Goal: Task Accomplishment & Management: Manage account settings

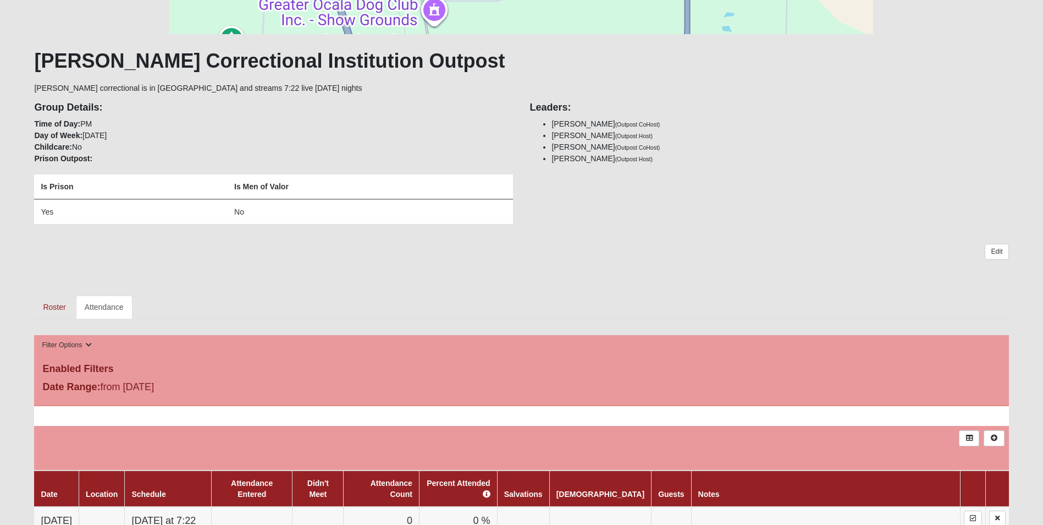
scroll to position [330, 0]
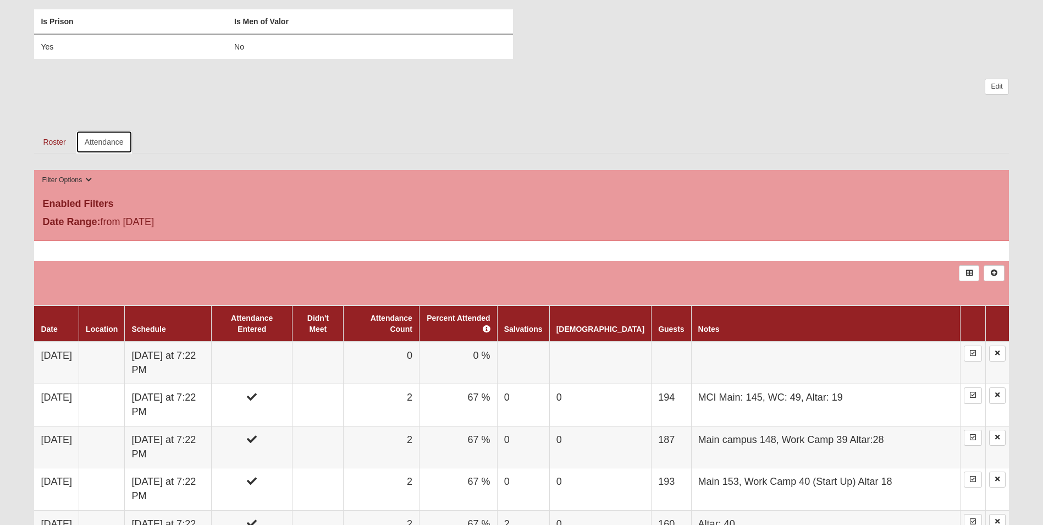
click at [101, 142] on link "Attendance" at bounding box center [104, 141] width 57 height 23
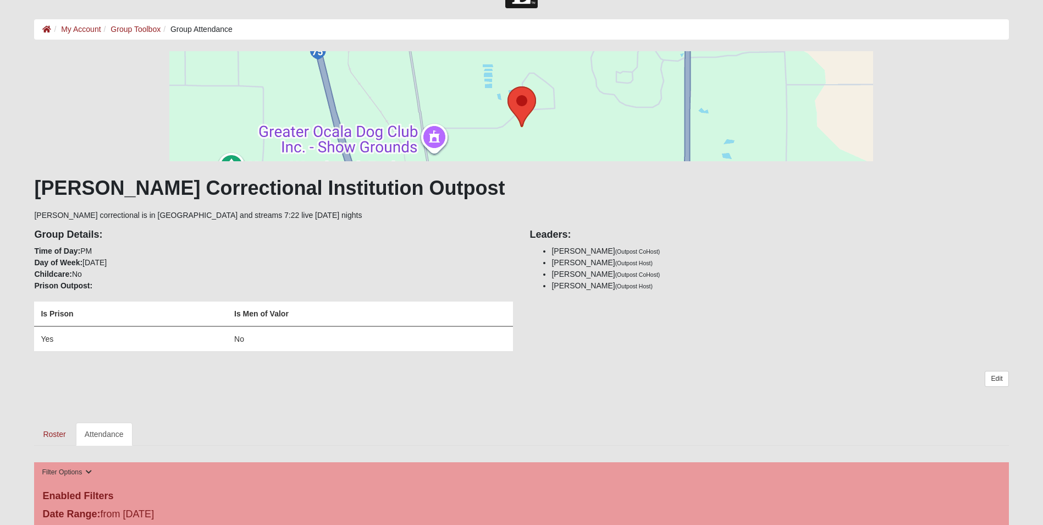
scroll to position [385, 0]
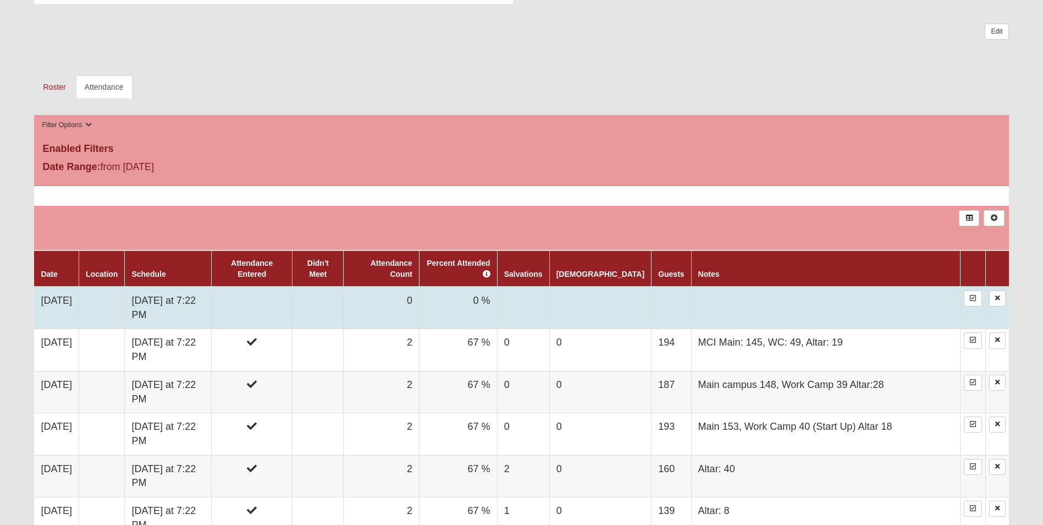
click at [212, 289] on td "[DATE] at 7:22 PM" at bounding box center [168, 308] width 87 height 42
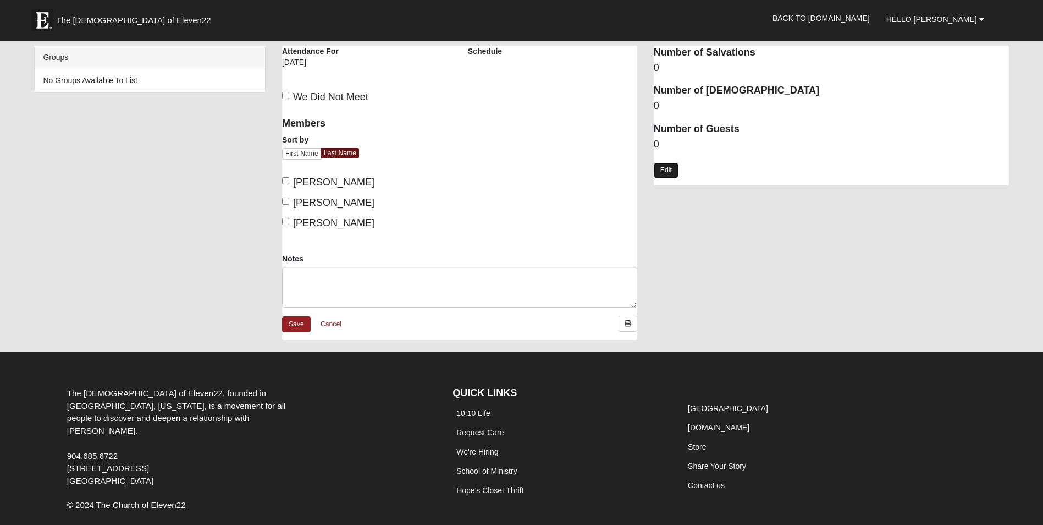
click at [665, 169] on link "Edit" at bounding box center [666, 170] width 25 height 16
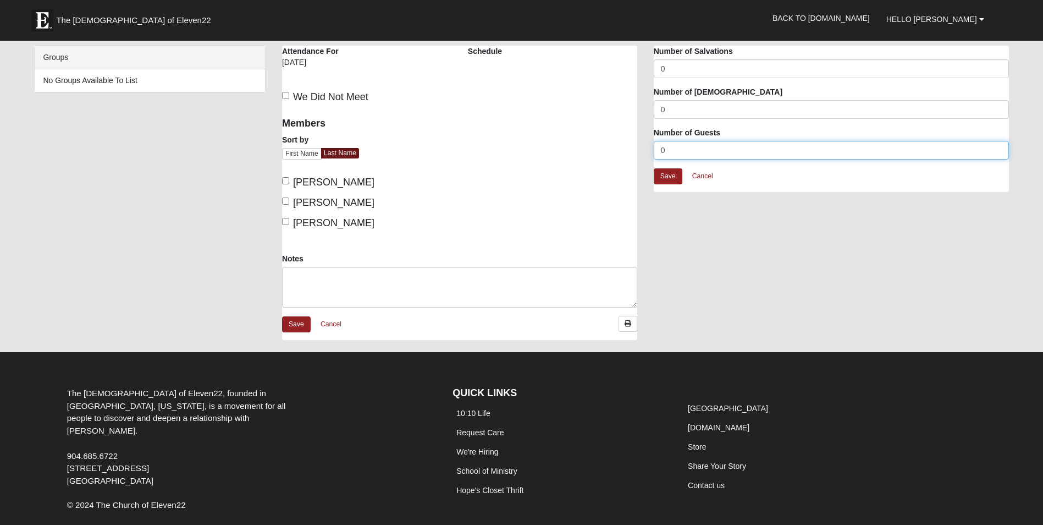
click at [692, 151] on input "0" at bounding box center [831, 150] width 355 height 19
drag, startPoint x: 657, startPoint y: 147, endPoint x: 696, endPoint y: 147, distance: 38.5
click at [696, 147] on input "0" at bounding box center [831, 150] width 355 height 19
type input "180"
click at [290, 182] on label "[PERSON_NAME]" at bounding box center [328, 182] width 92 height 15
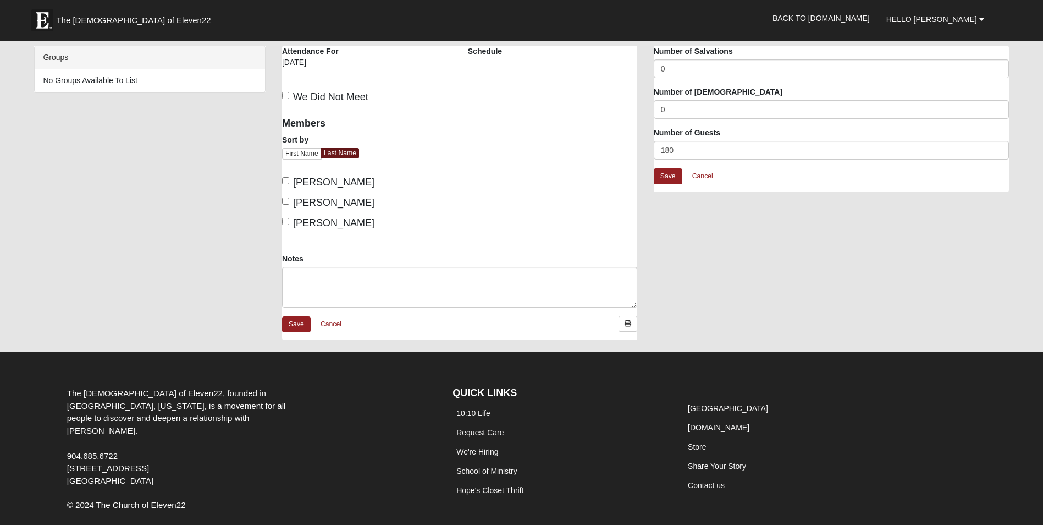
click at [289, 182] on input "[PERSON_NAME]" at bounding box center [285, 180] width 7 height 7
checkbox input "true"
click at [288, 222] on input "[PERSON_NAME]" at bounding box center [285, 221] width 7 height 7
checkbox input "true"
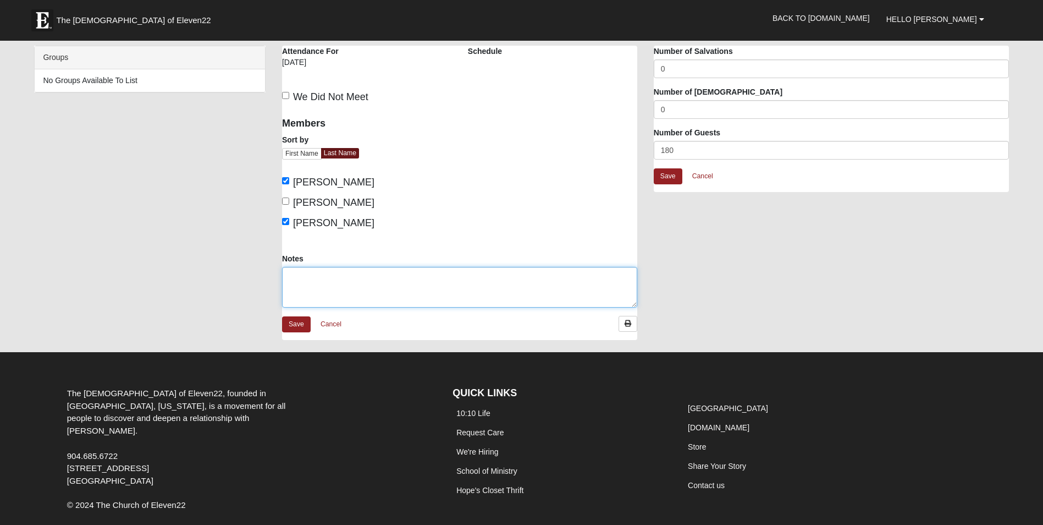
click at [298, 268] on textarea "Notes" at bounding box center [459, 287] width 355 height 41
type textarea "Main Unit: 143"
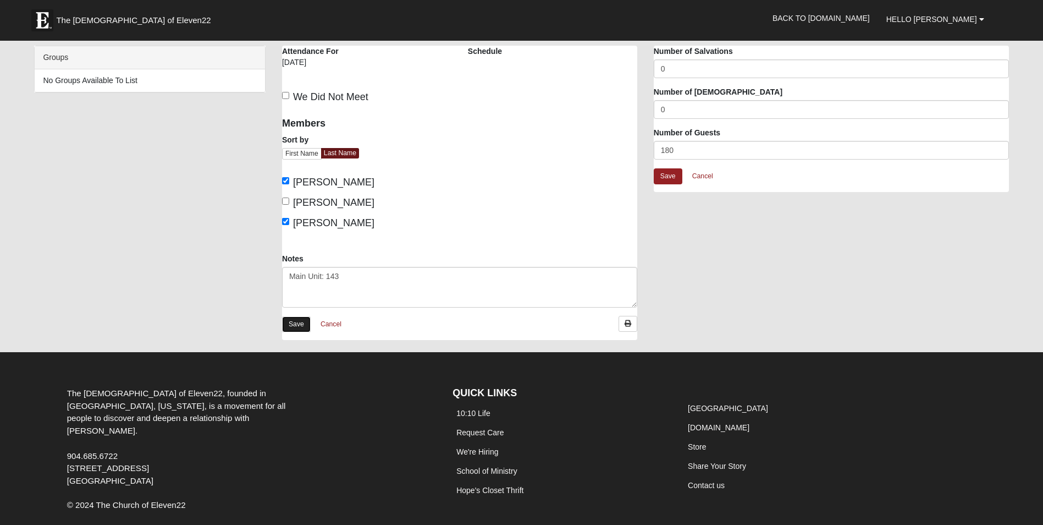
click at [301, 322] on link "Save" at bounding box center [296, 324] width 29 height 16
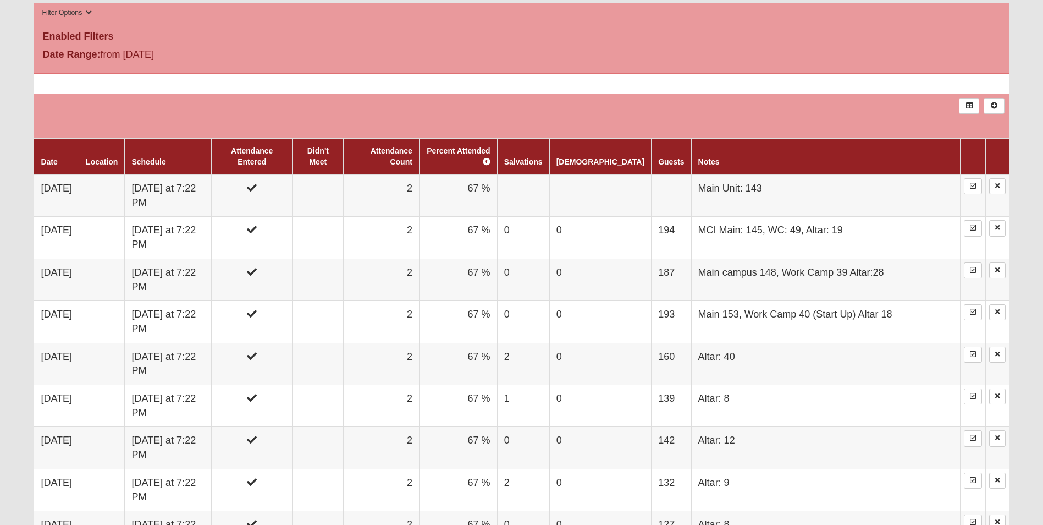
scroll to position [495, 0]
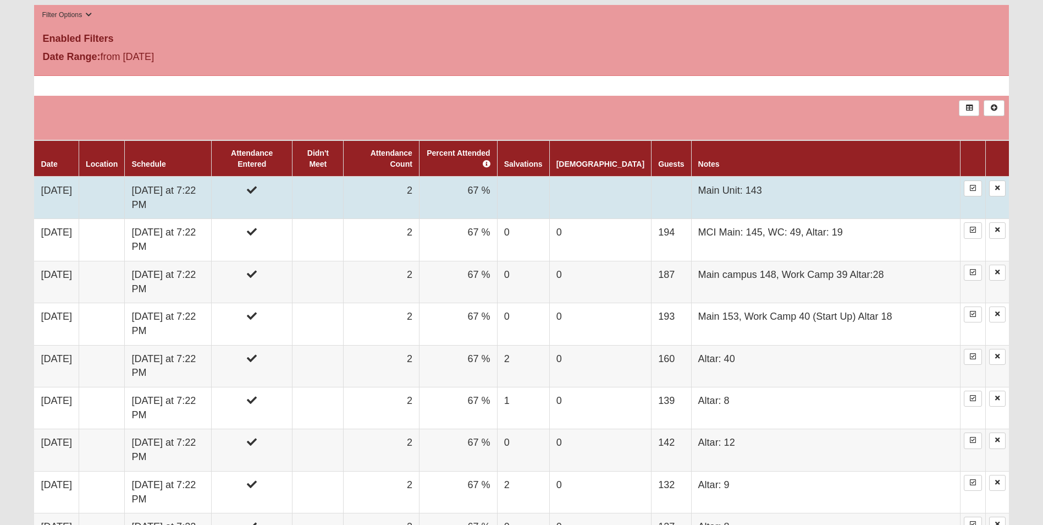
click at [212, 186] on td "[DATE] at 7:22 PM" at bounding box center [168, 198] width 87 height 42
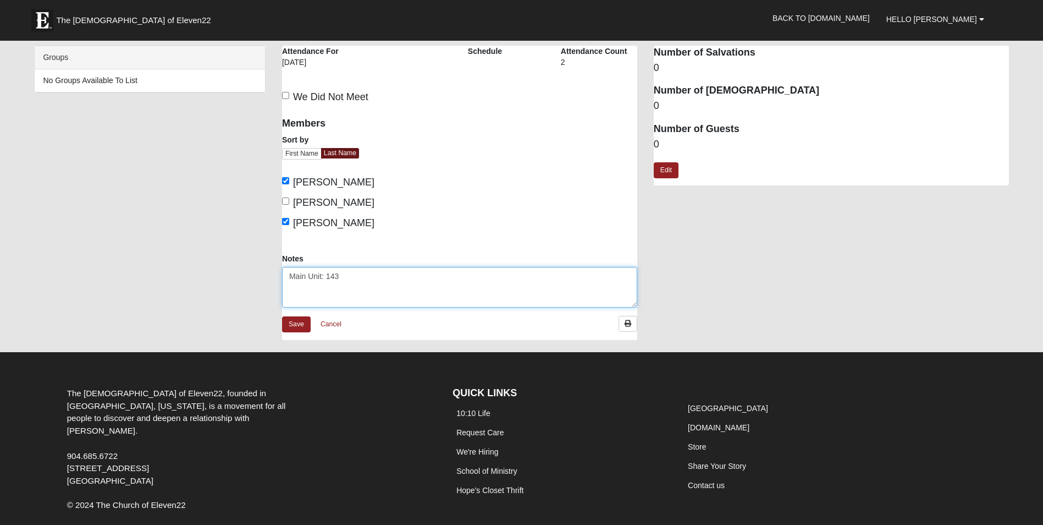
click at [358, 279] on textarea "Main Unit: 143" at bounding box center [459, 287] width 355 height 41
type textarea "Main Unit: 143, Altar 14, Work Camp: 37, Altar 4"
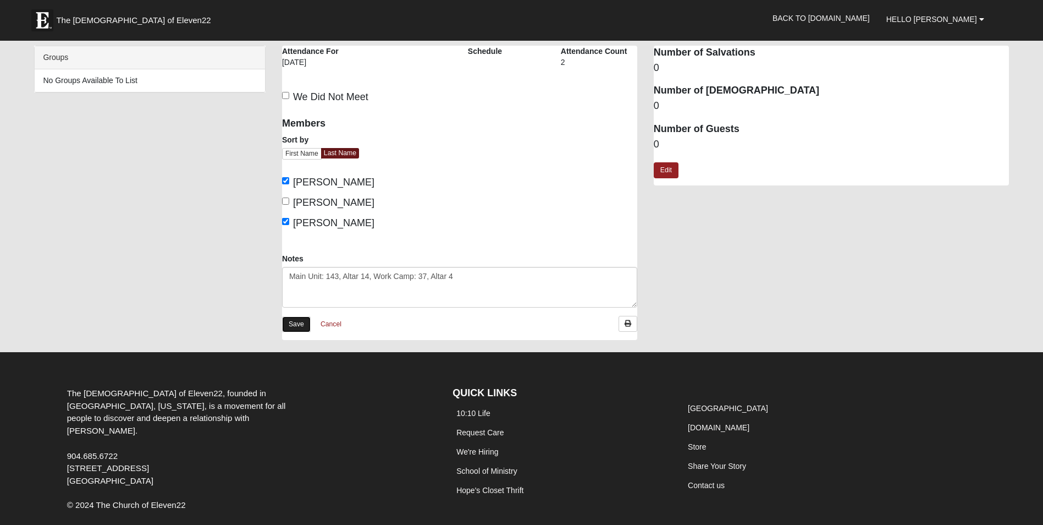
click at [298, 324] on link "Save" at bounding box center [296, 324] width 29 height 16
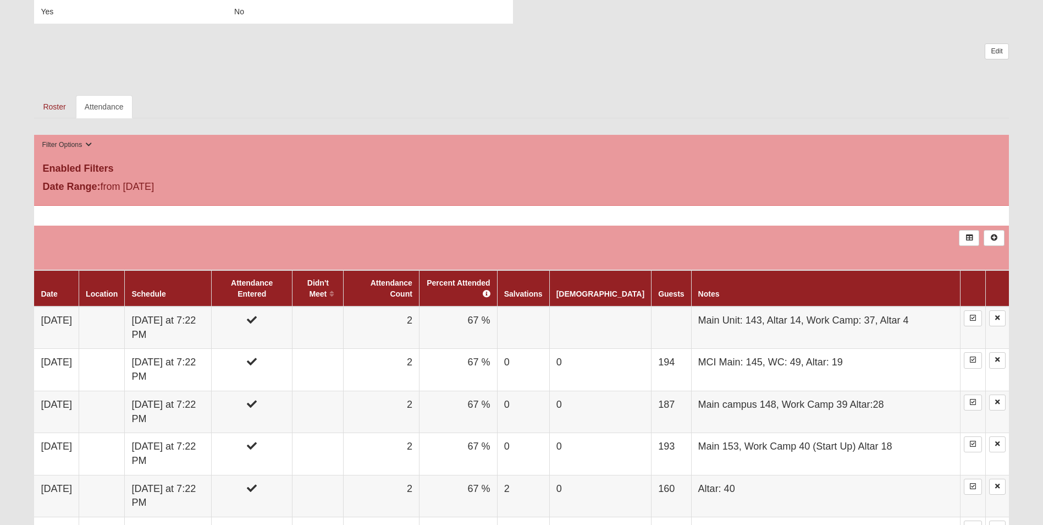
scroll to position [385, 0]
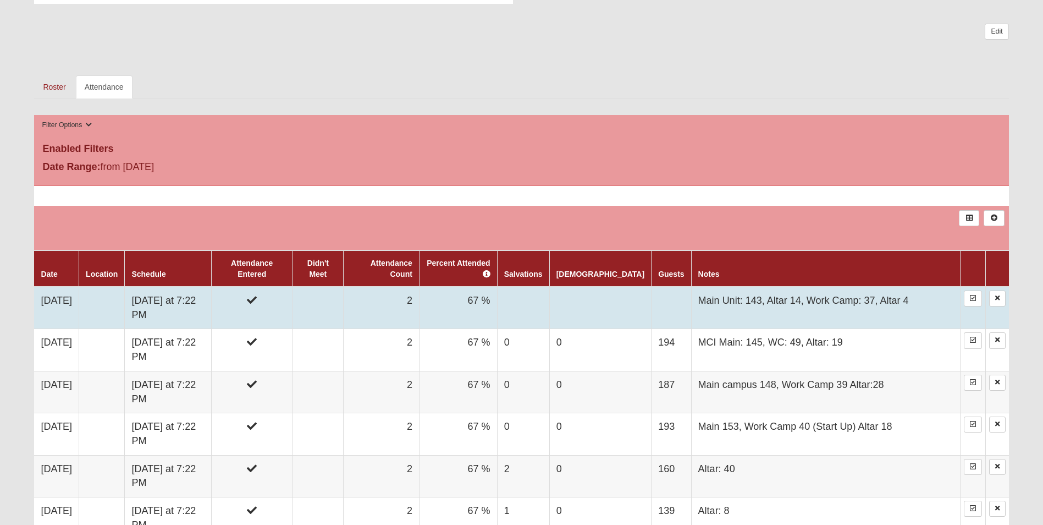
click at [344, 289] on td at bounding box center [318, 308] width 51 height 42
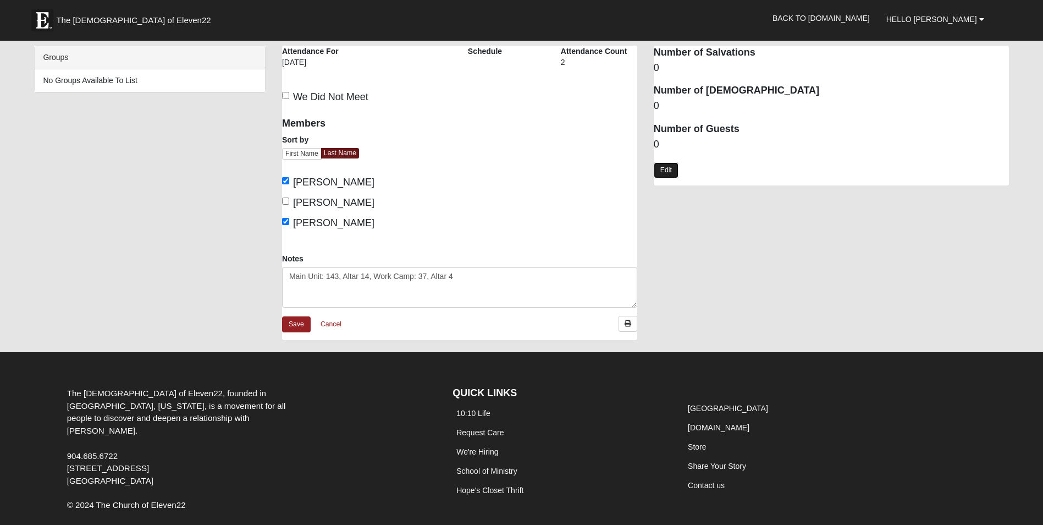
click at [667, 168] on link "Edit" at bounding box center [666, 170] width 25 height 16
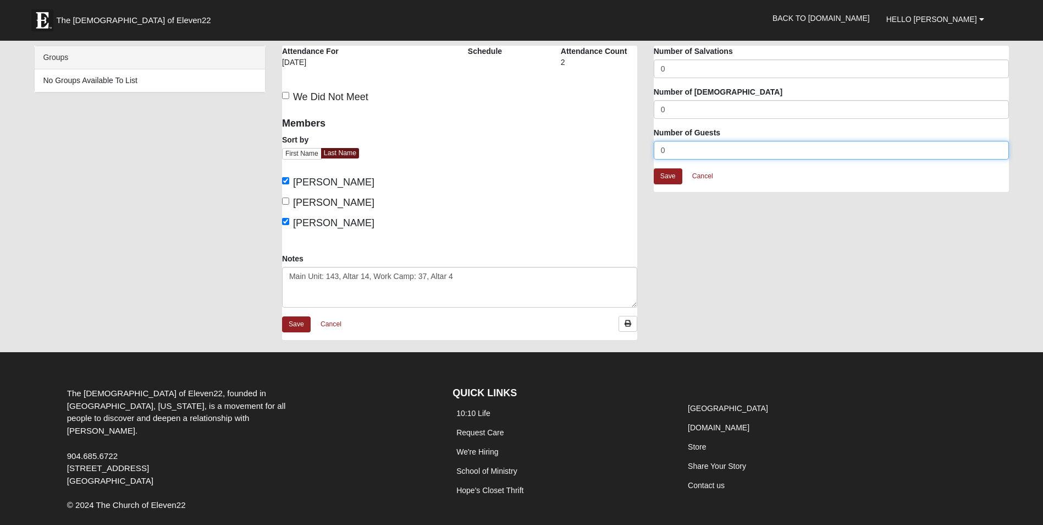
click at [669, 149] on input "0" at bounding box center [831, 150] width 355 height 19
type input "180"
click at [670, 176] on link "Save" at bounding box center [668, 176] width 29 height 16
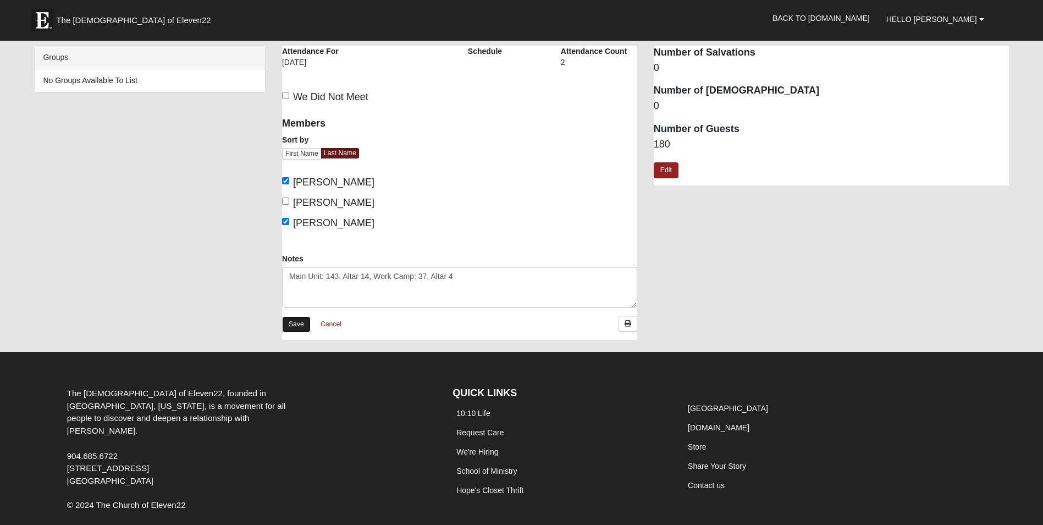
click at [291, 324] on link "Save" at bounding box center [296, 324] width 29 height 16
